Goal: Task Accomplishment & Management: Complete application form

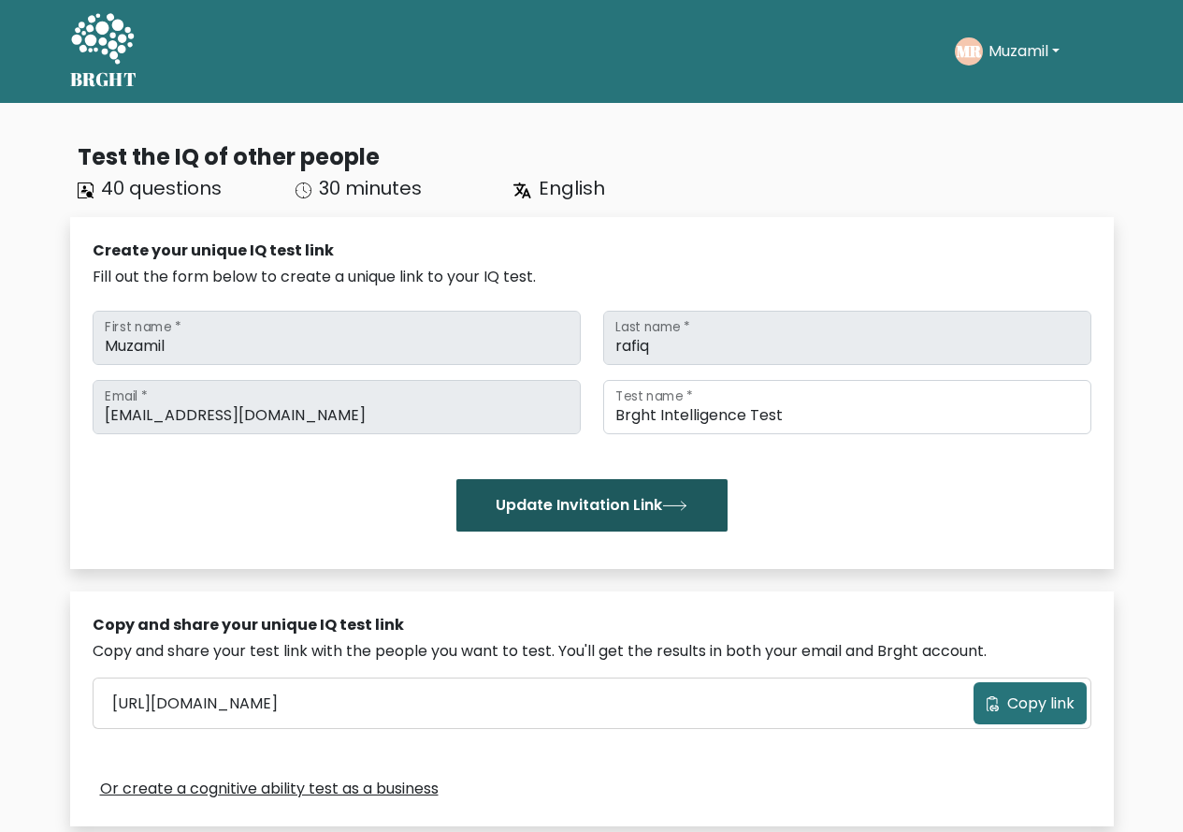
click at [666, 499] on button "Update Invitation Link" at bounding box center [591, 505] width 271 height 52
click at [621, 509] on button "Update Invitation Link" at bounding box center [591, 505] width 271 height 52
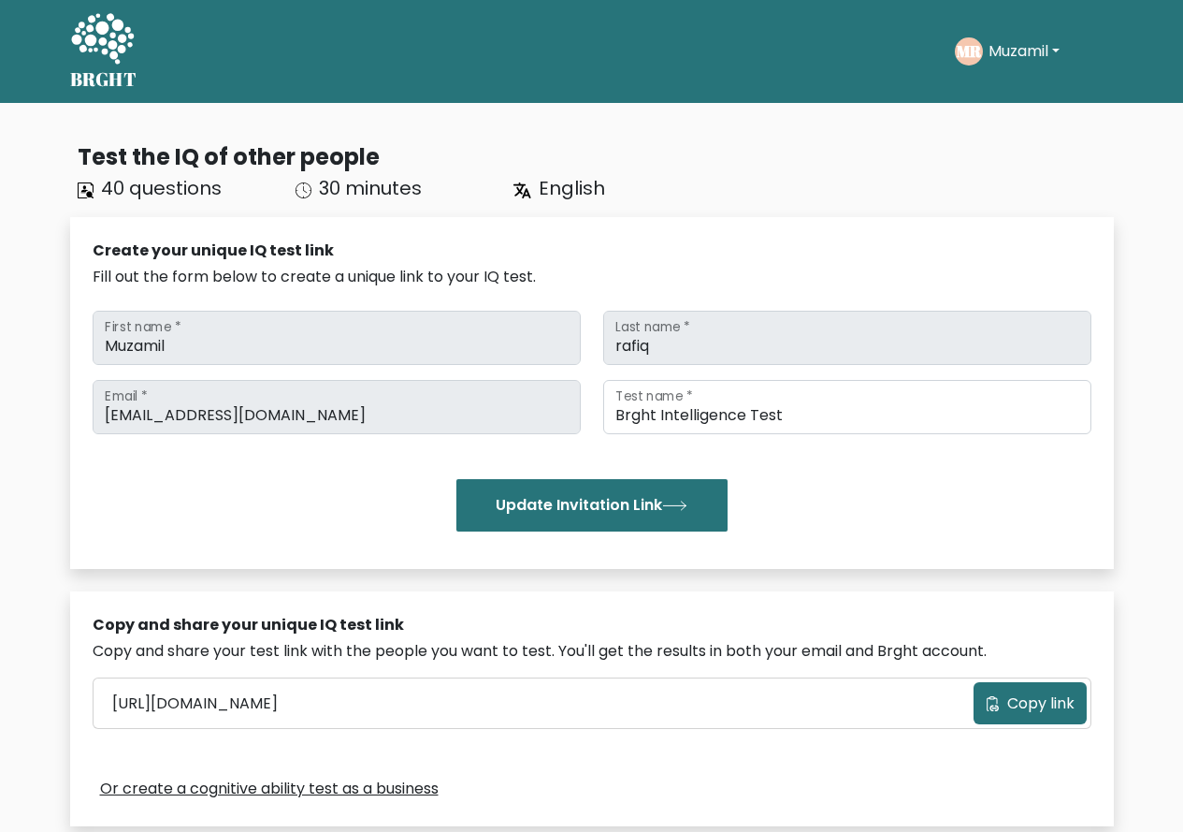
click at [808, 224] on div "Create your unique IQ test link Fill out the form below to create a unique link…" at bounding box center [592, 393] width 1044 height 352
